Goal: Find contact information: Obtain details needed to contact an individual or organization

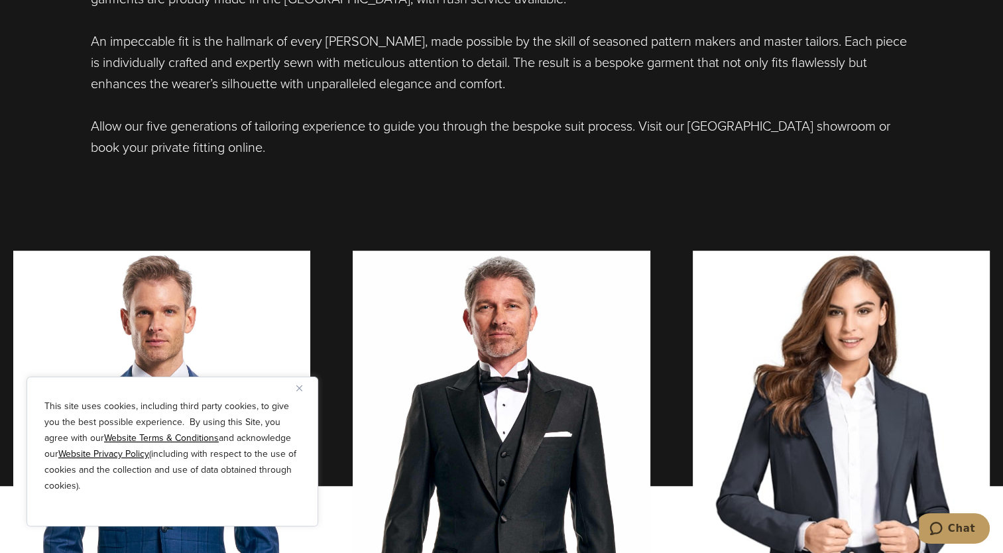
scroll to position [795, 0]
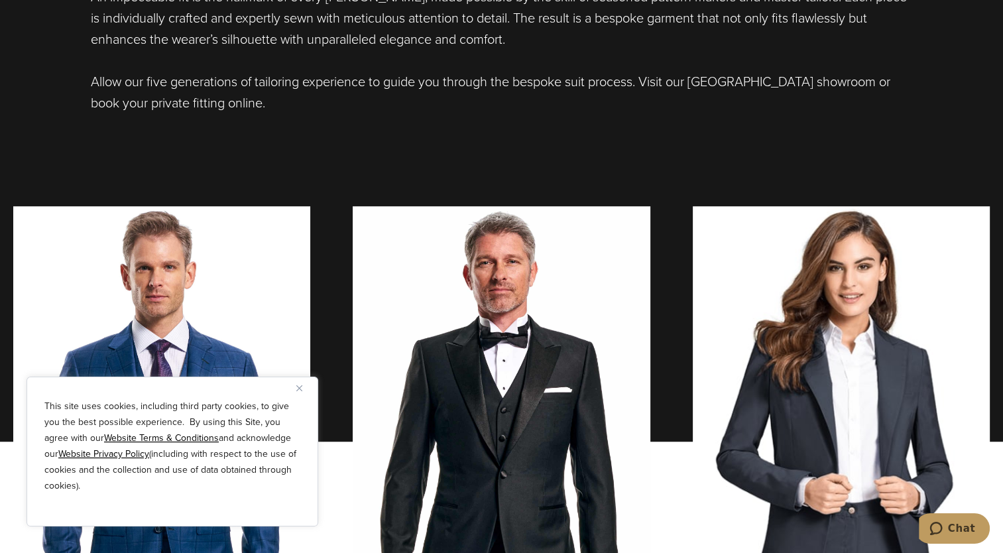
click at [301, 388] on img "Close" at bounding box center [299, 388] width 6 height 6
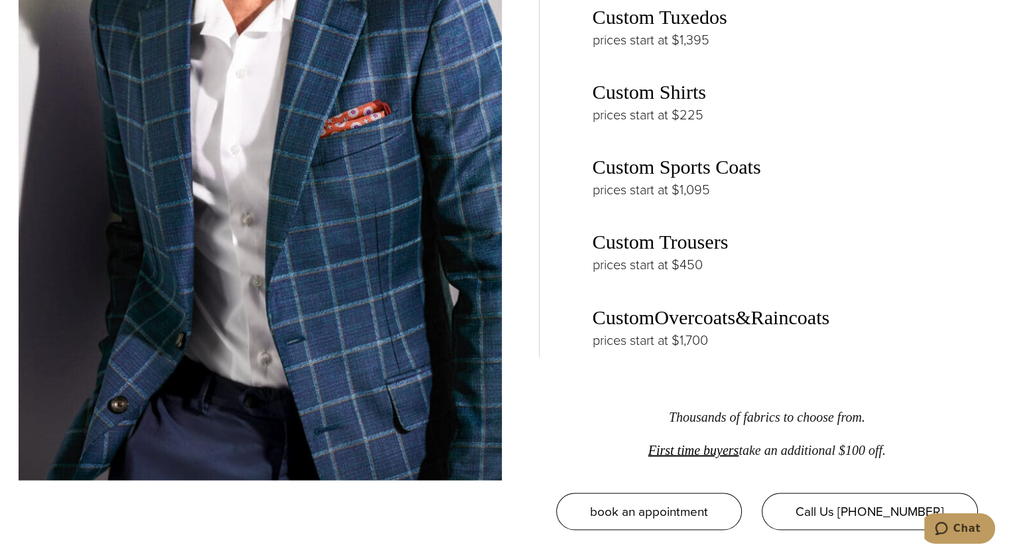
scroll to position [2055, 0]
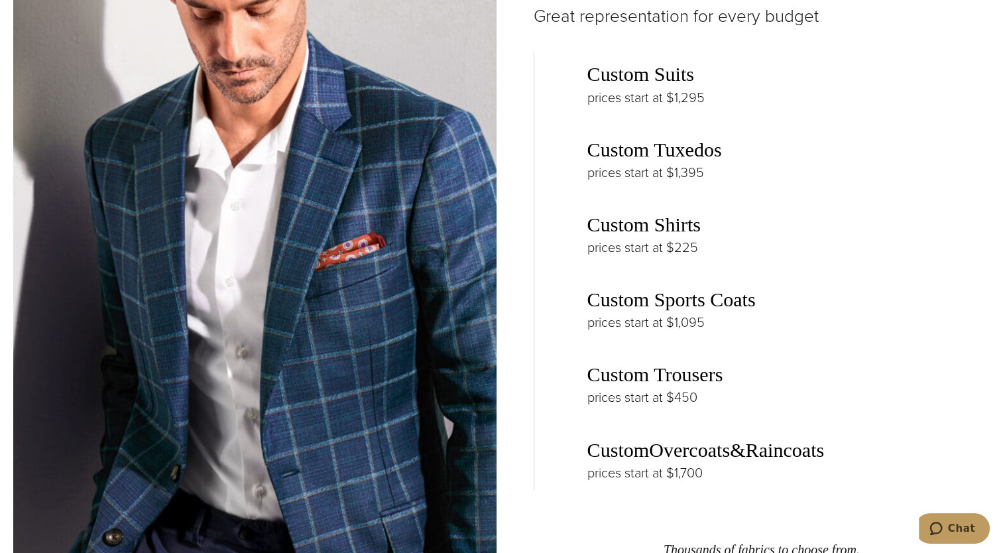
click at [388, 342] on img at bounding box center [254, 281] width 483 height 662
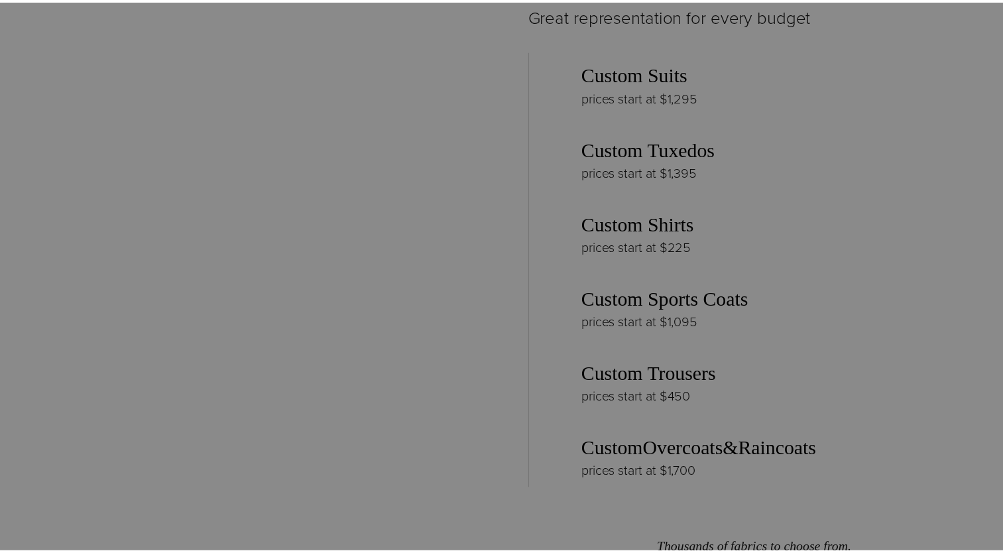
scroll to position [0, 0]
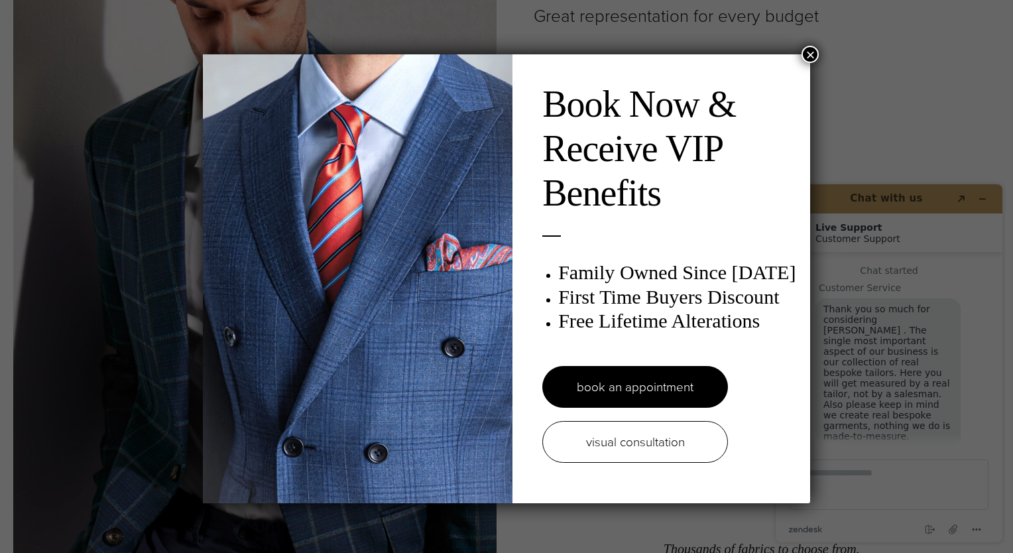
click at [809, 52] on button "×" at bounding box center [809, 54] width 17 height 17
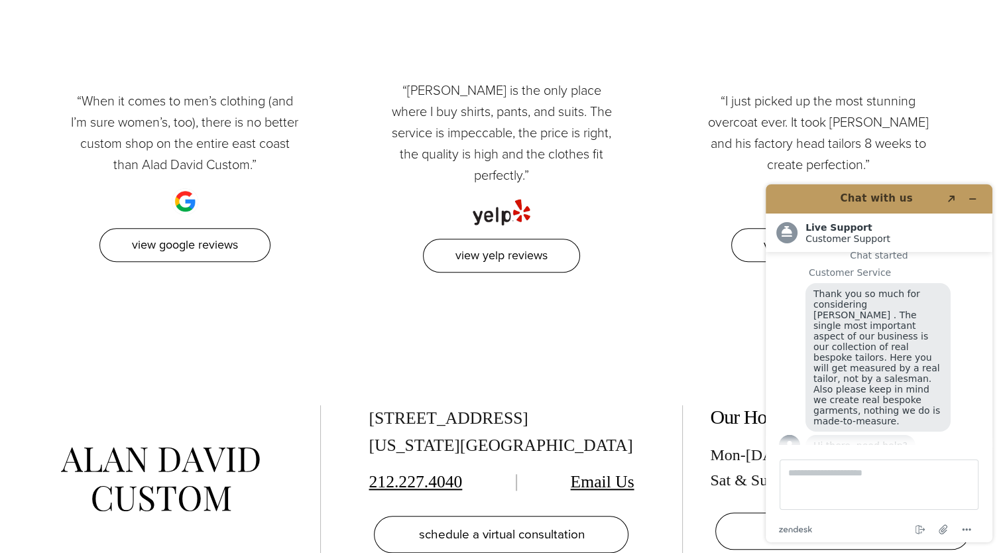
scroll to position [6164, 0]
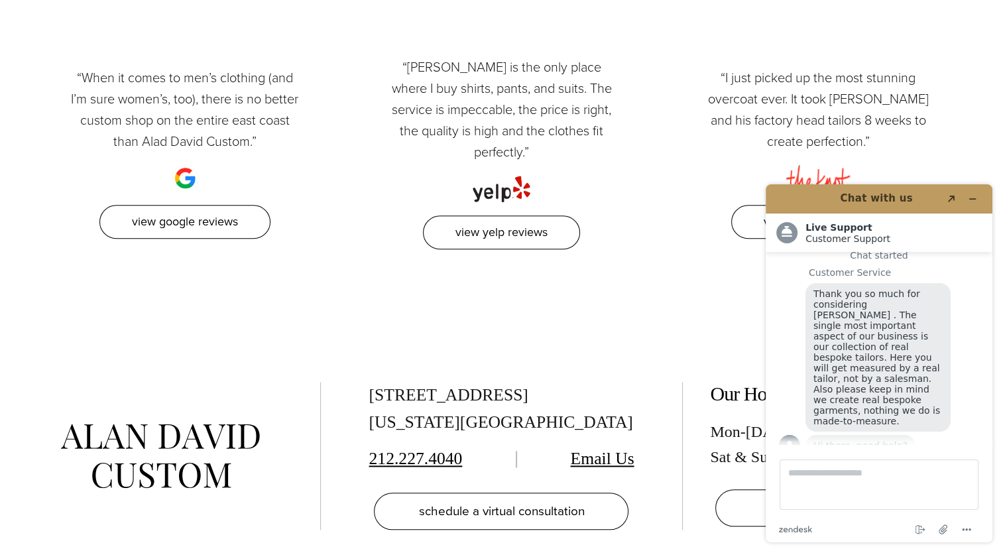
click at [624, 339] on div "[STREET_ADDRESS][US_STATE] 212.227.4040 Email Us schedule a virtual consultatio…" at bounding box center [501, 458] width 1003 height 238
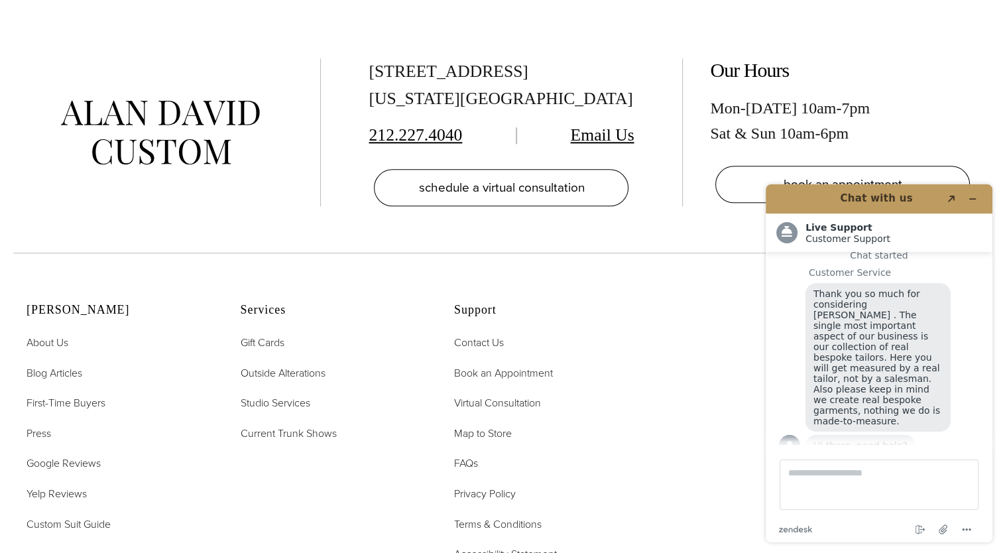
scroll to position [6403, 0]
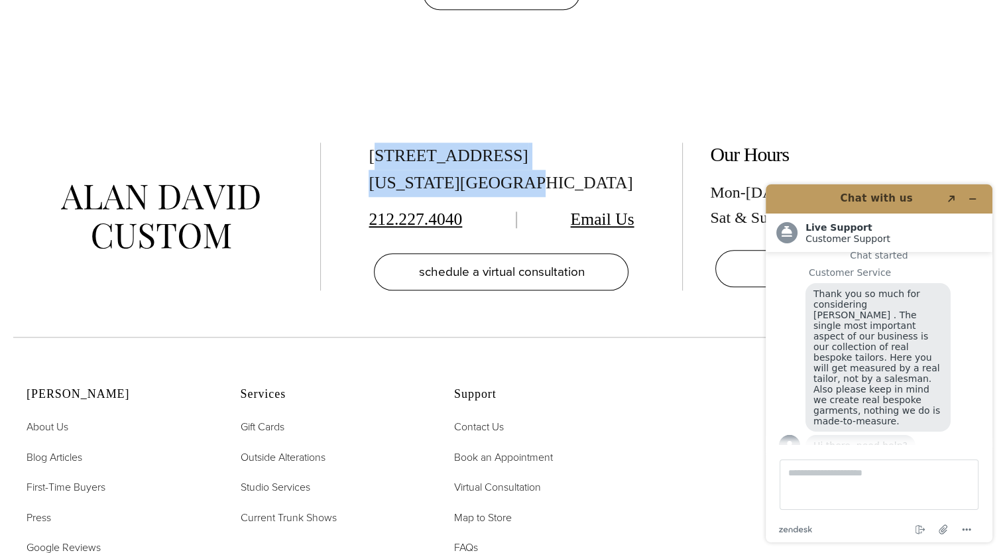
drag, startPoint x: 374, startPoint y: 82, endPoint x: 526, endPoint y: 126, distance: 158.1
click at [526, 142] on div "[STREET_ADDRESS][US_STATE]" at bounding box center [500, 169] width 265 height 54
click at [378, 142] on div "[STREET_ADDRESS][US_STATE]" at bounding box center [500, 169] width 265 height 54
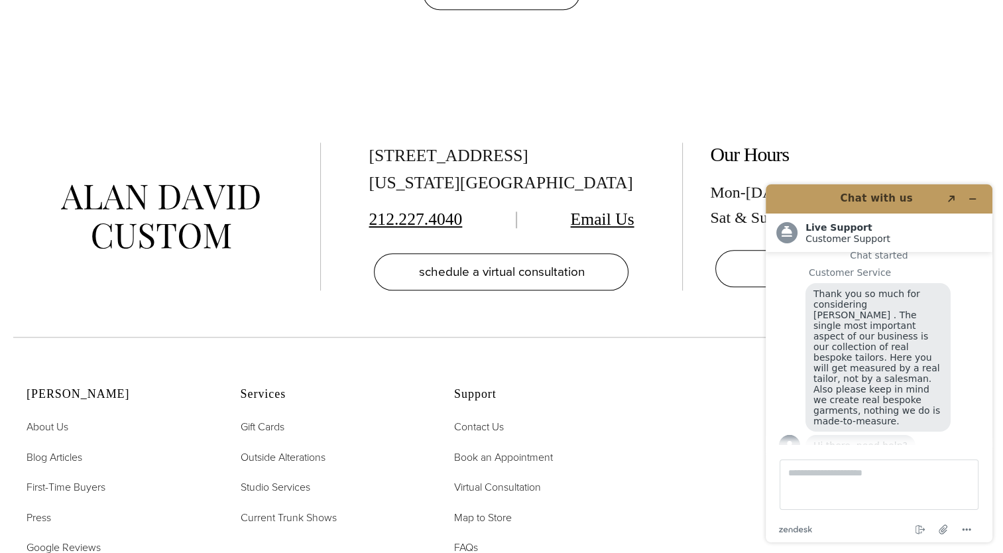
click at [367, 142] on div "[STREET_ADDRESS][US_STATE] 212.227.4040 Email Us schedule a virtual consultation" at bounding box center [501, 216] width 308 height 148
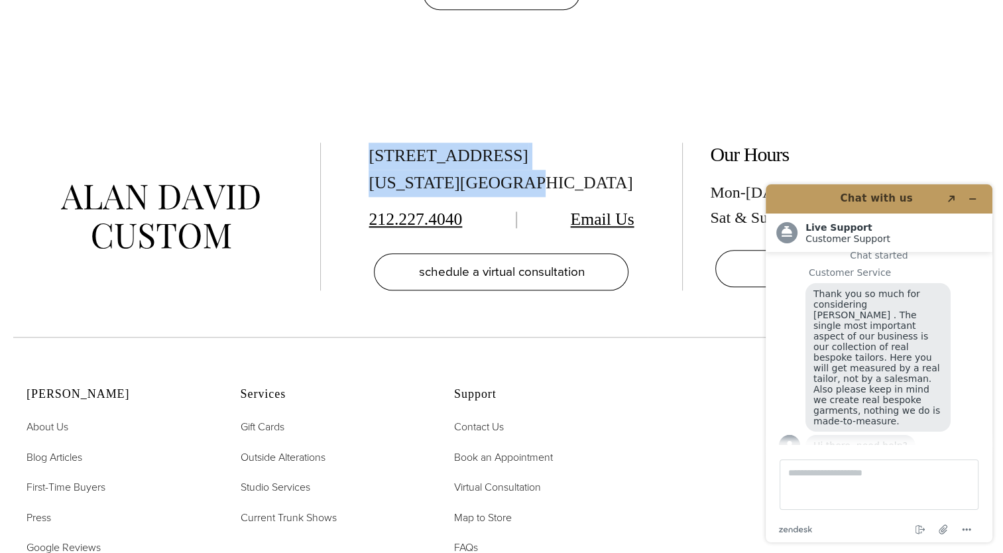
drag, startPoint x: 369, startPoint y: 84, endPoint x: 530, endPoint y: 114, distance: 163.9
click at [530, 142] on div "[STREET_ADDRESS][US_STATE]" at bounding box center [500, 169] width 265 height 54
drag, startPoint x: 530, startPoint y: 114, endPoint x: 467, endPoint y: 99, distance: 65.3
copy div "[STREET_ADDRESS][US_STATE]"
